Goal: Task Accomplishment & Management: Manage account settings

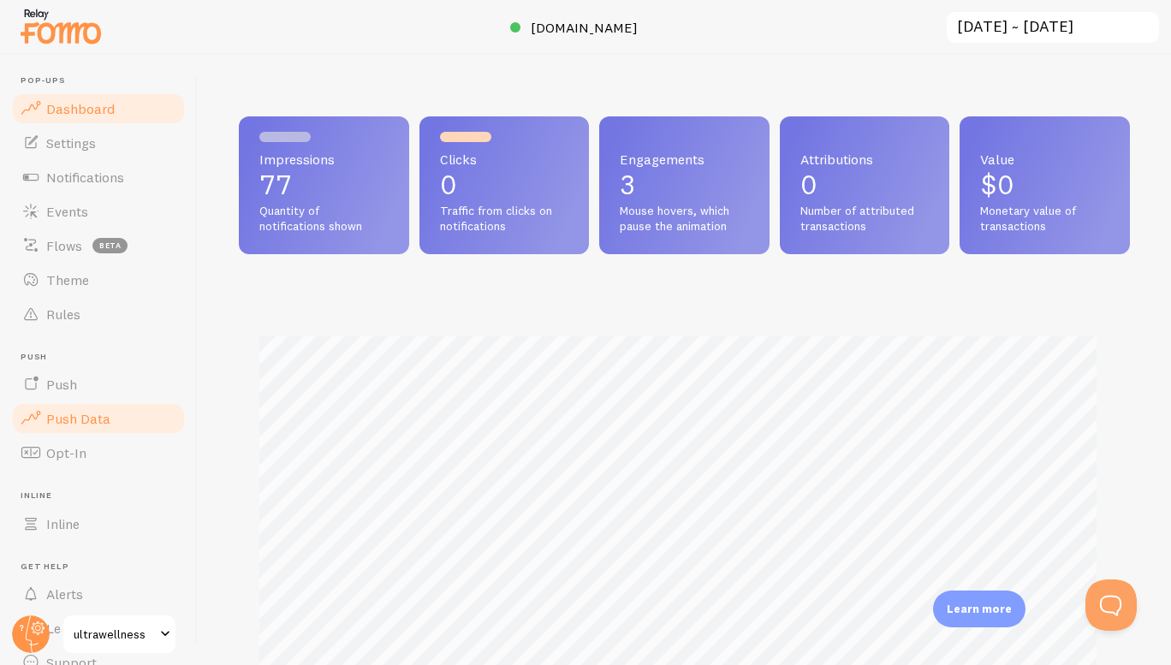
click at [86, 422] on span "Push Data" at bounding box center [78, 418] width 64 height 17
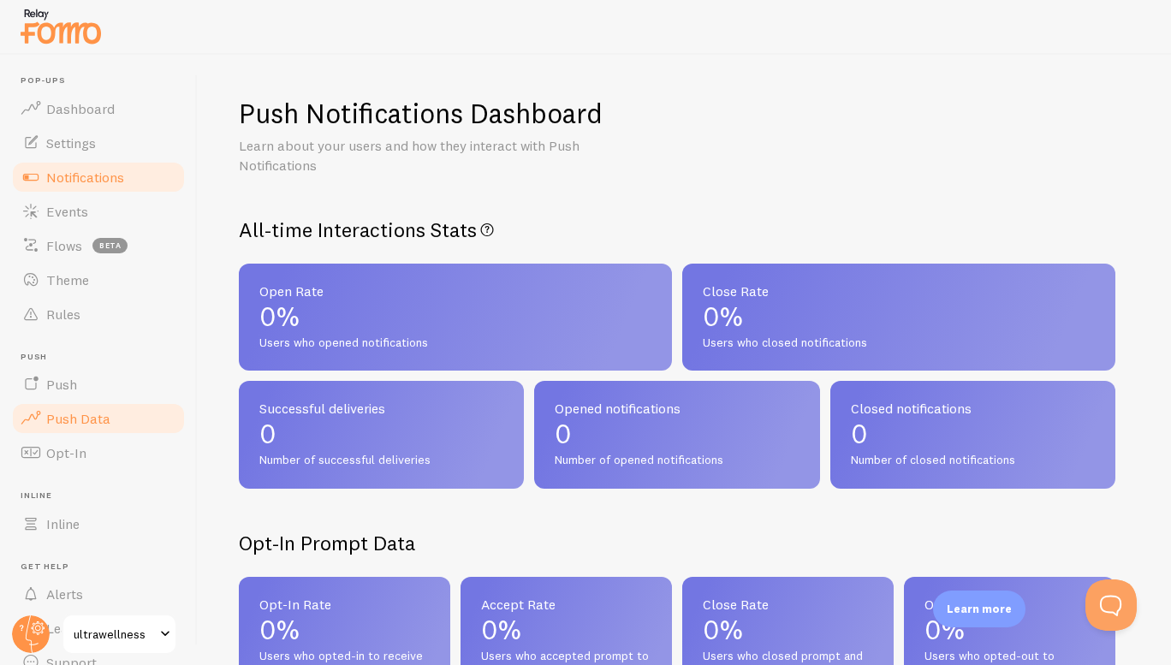
click at [86, 178] on span "Notifications" at bounding box center [85, 177] width 78 height 17
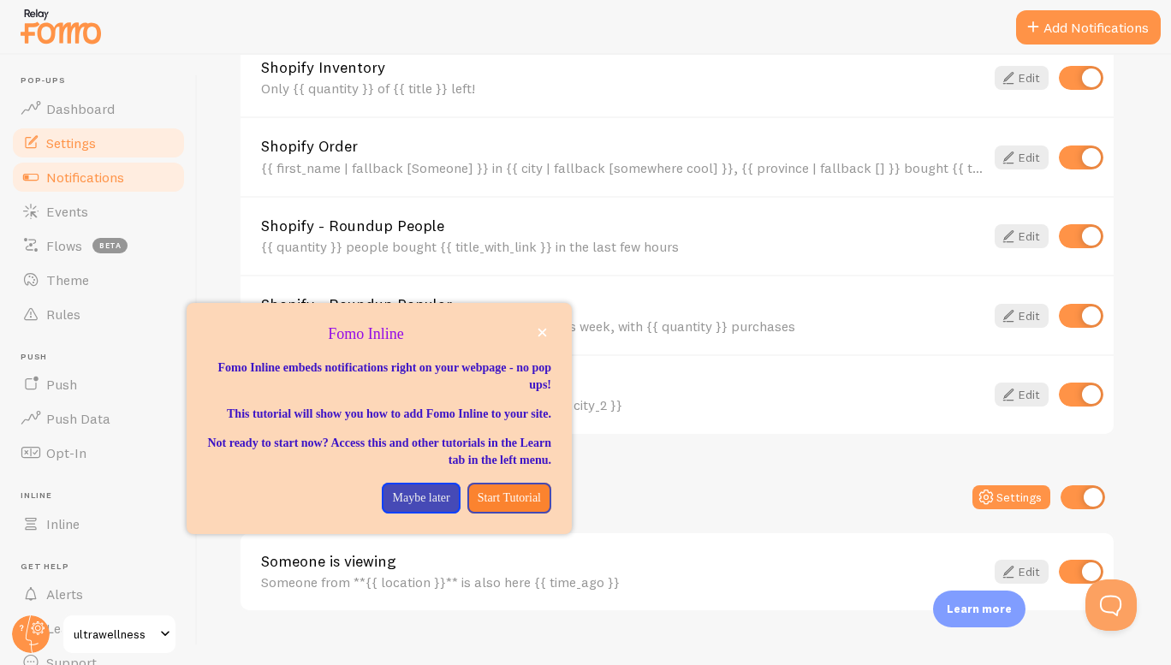
click at [86, 141] on span "Settings" at bounding box center [71, 142] width 50 height 17
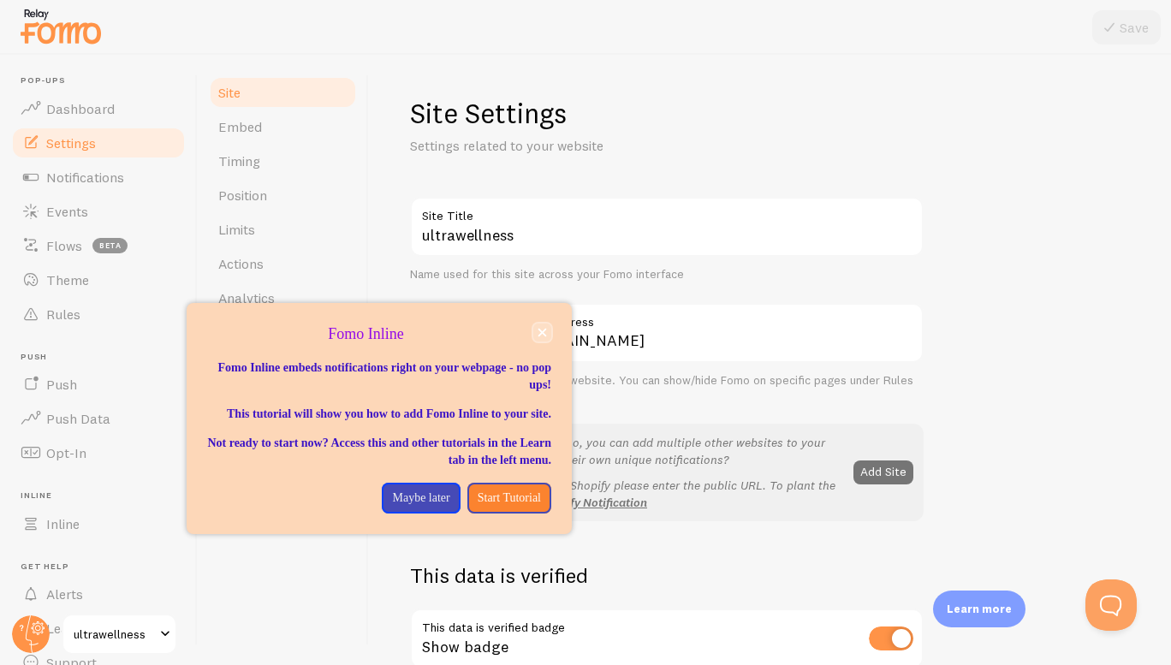
click at [538, 329] on icon "close," at bounding box center [542, 332] width 9 height 9
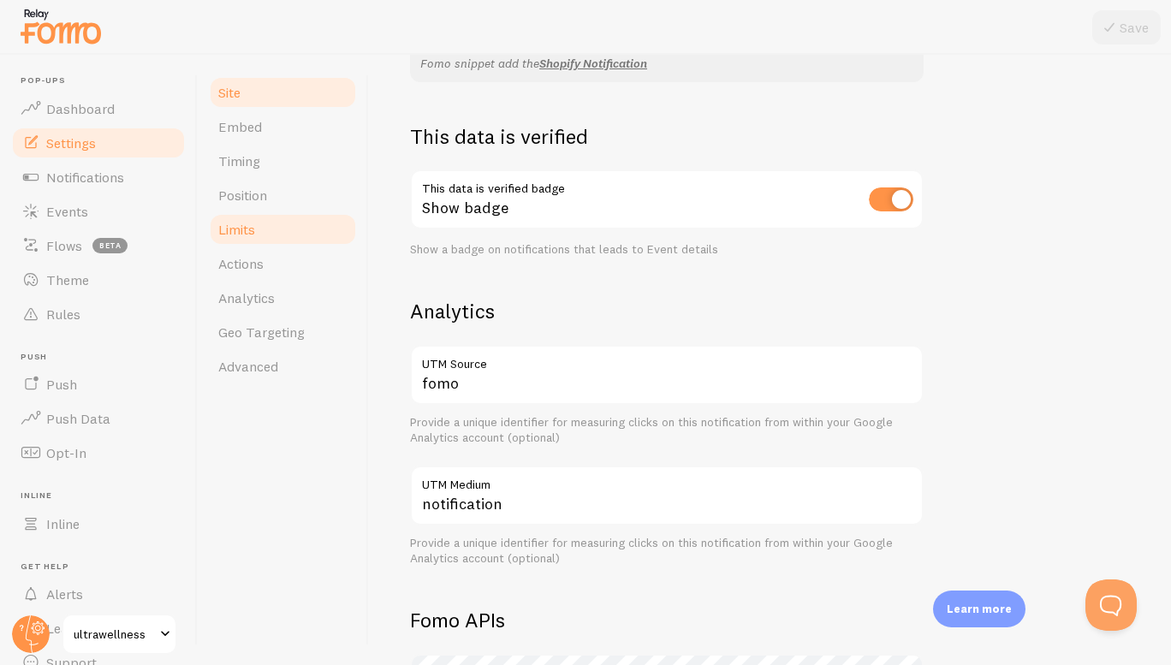
scroll to position [438, 0]
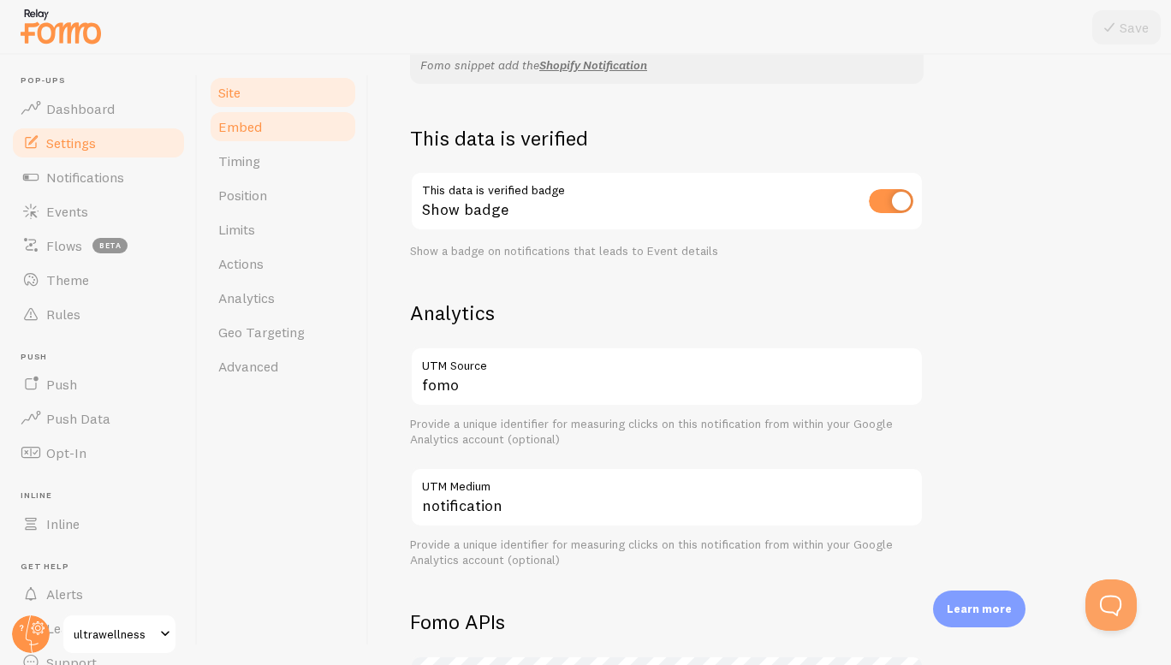
click at [247, 129] on span "Embed" at bounding box center [240, 126] width 44 height 17
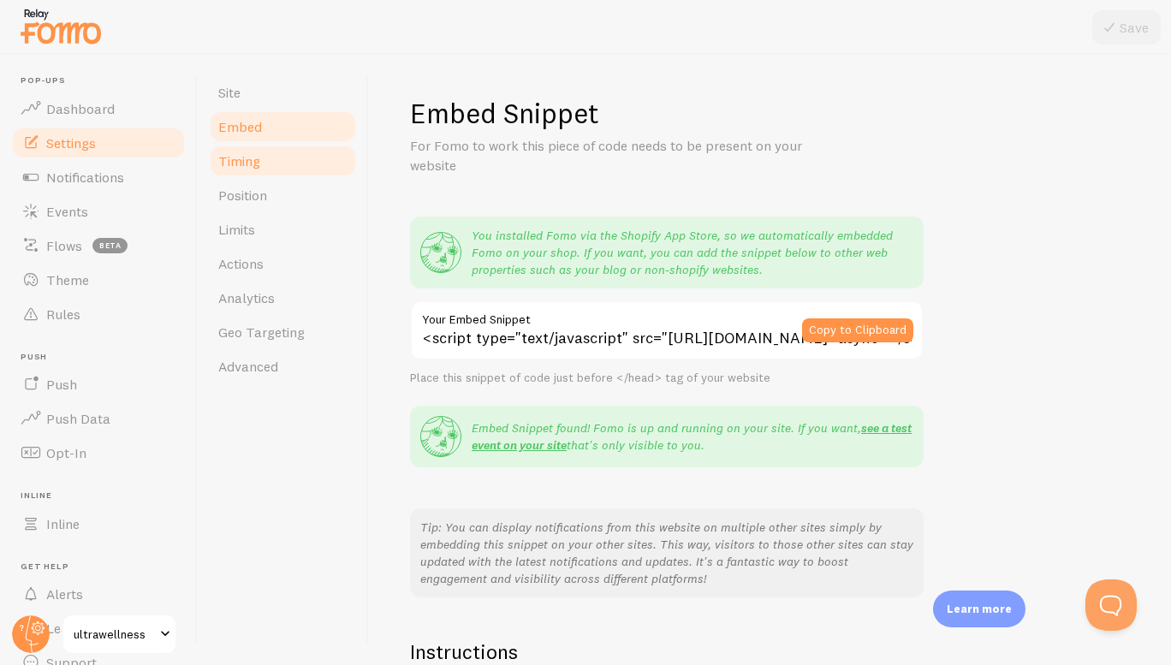
click at [246, 172] on link "Timing" at bounding box center [283, 161] width 150 height 34
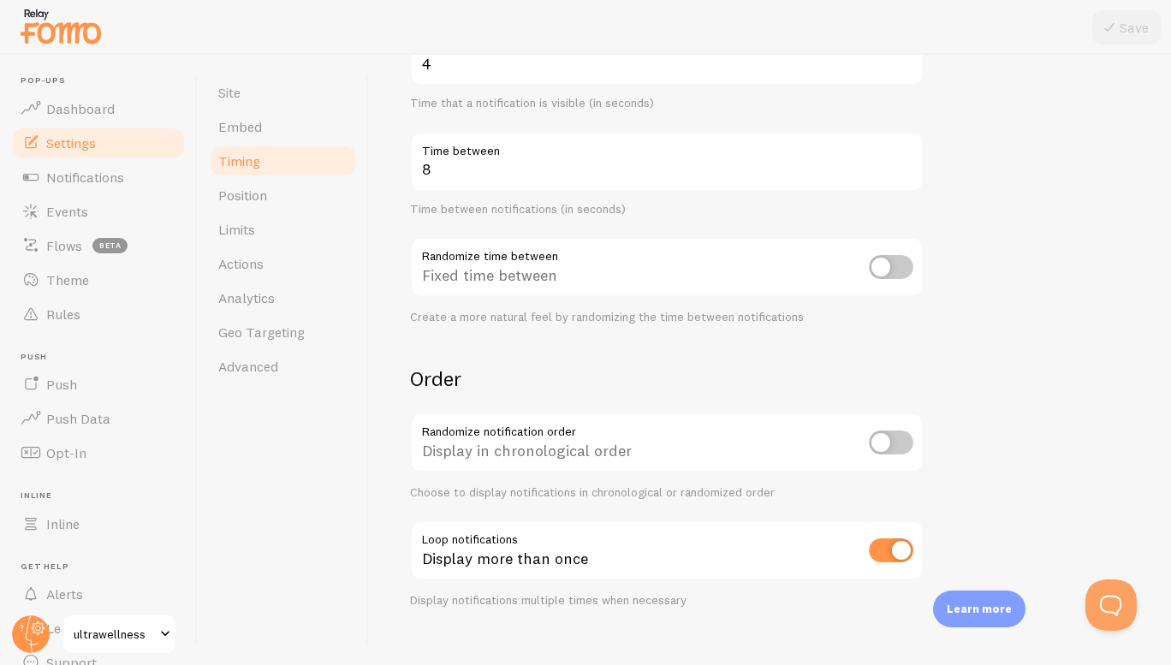
scroll to position [349, 0]
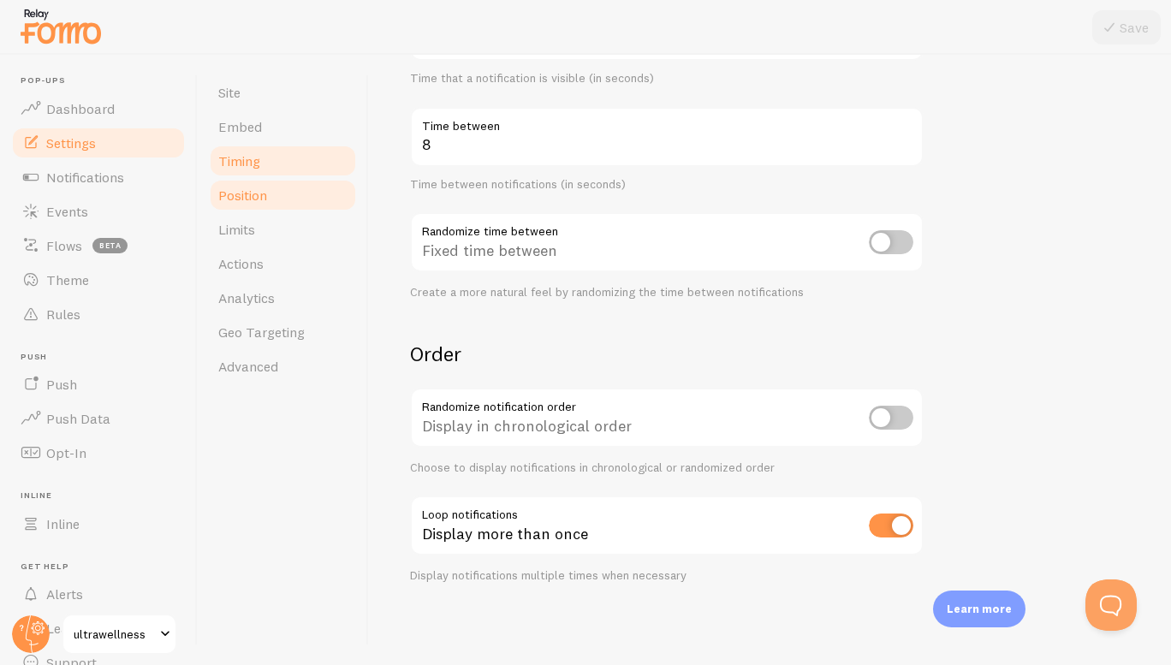
click at [261, 199] on span "Position" at bounding box center [242, 195] width 49 height 17
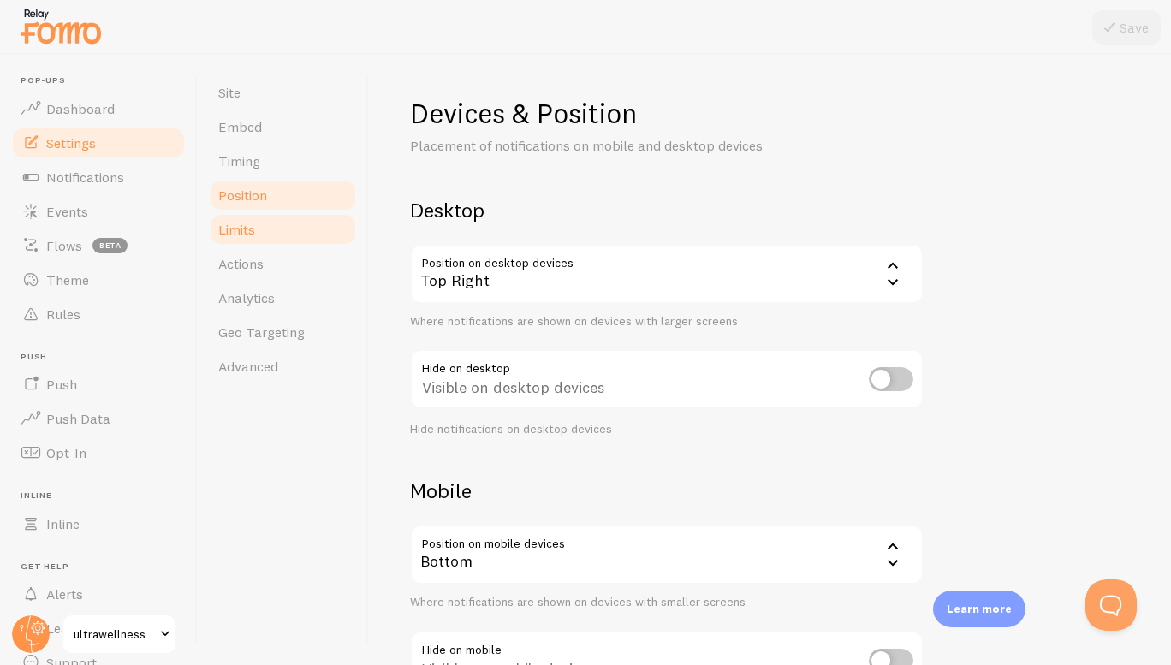
click at [219, 227] on span "Limits" at bounding box center [236, 229] width 37 height 17
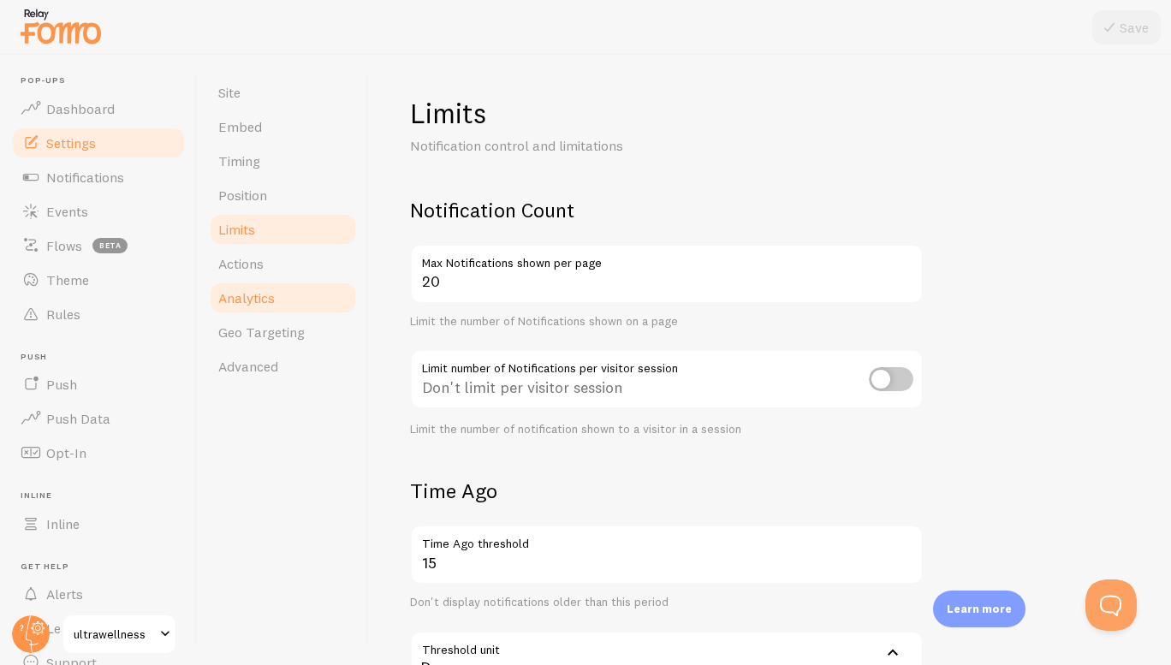
click at [259, 296] on span "Analytics" at bounding box center [246, 297] width 57 height 17
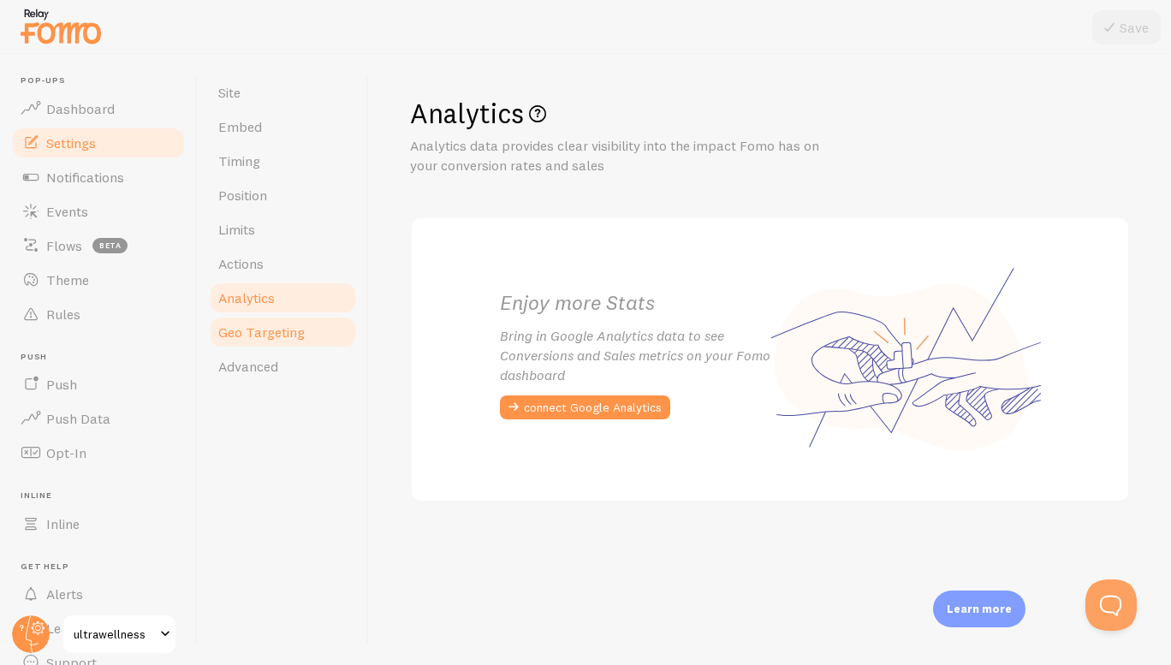
click at [295, 331] on span "Geo Targeting" at bounding box center [261, 332] width 86 height 17
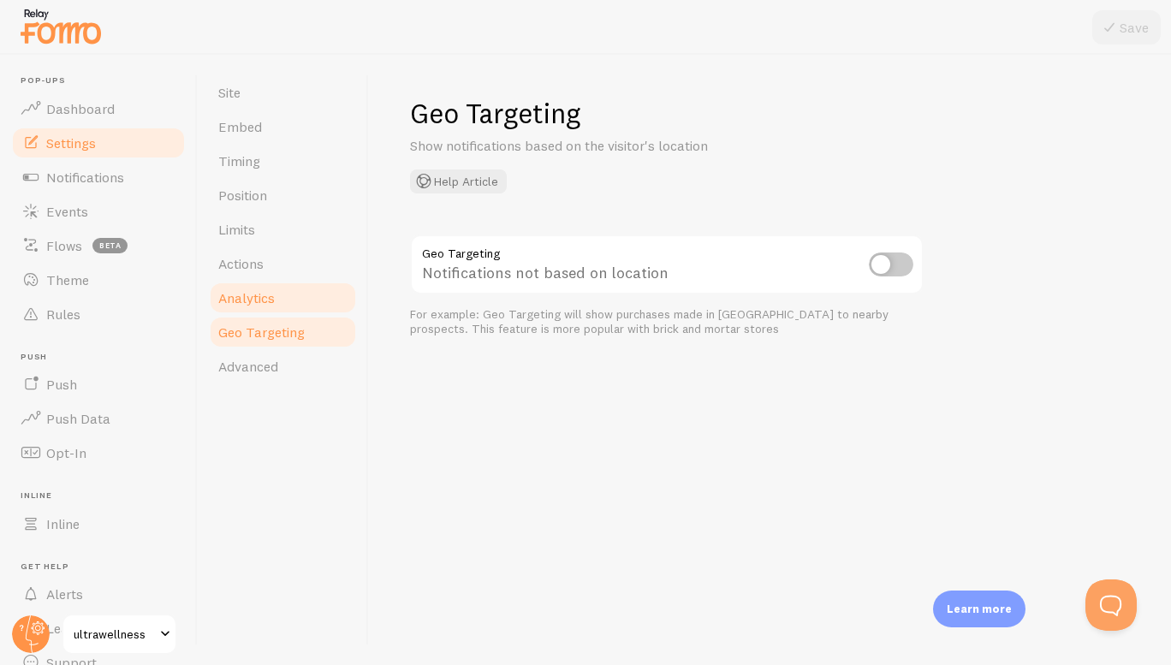
click at [267, 295] on span "Analytics" at bounding box center [246, 297] width 57 height 17
